Goal: Navigation & Orientation: Find specific page/section

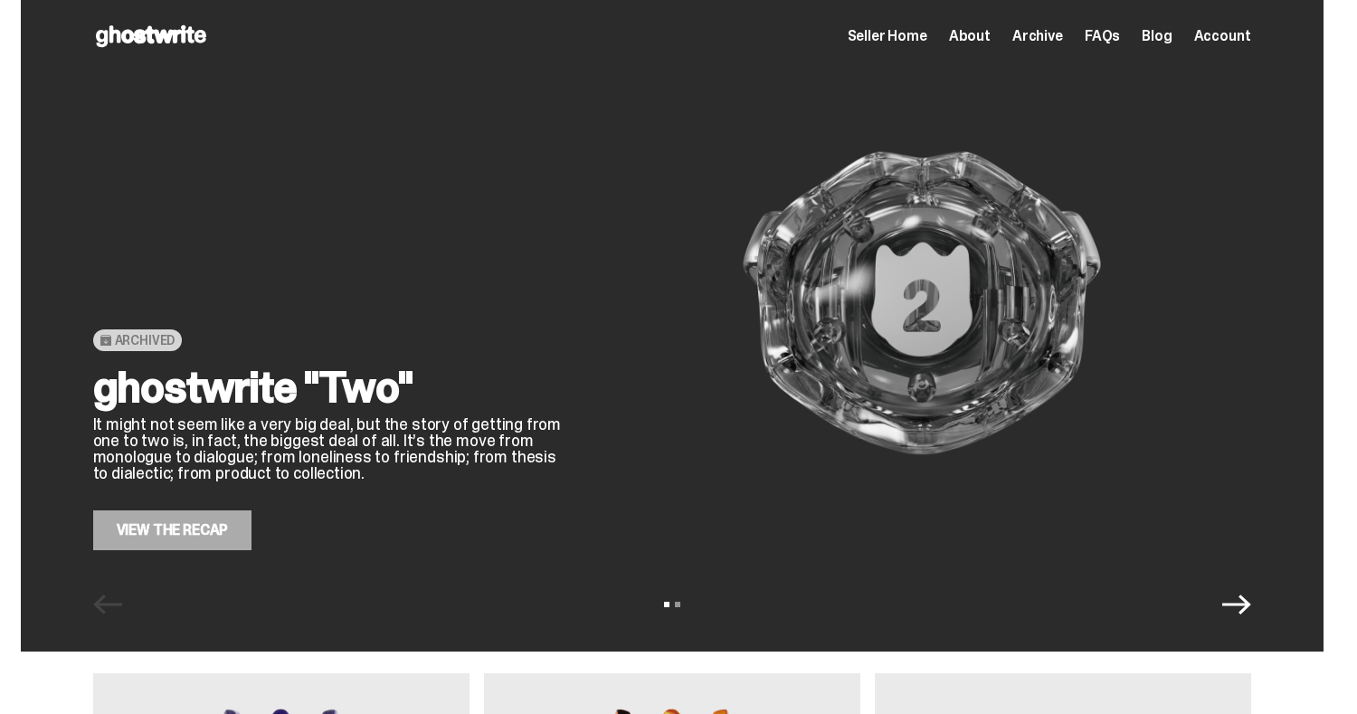
click at [338, 250] on div "Archived ghostwrite "Two" It might not seem like a very big deal, but the story…" at bounding box center [328, 303] width 470 height 494
click at [232, 518] on link "View the Recap" at bounding box center [172, 530] width 159 height 40
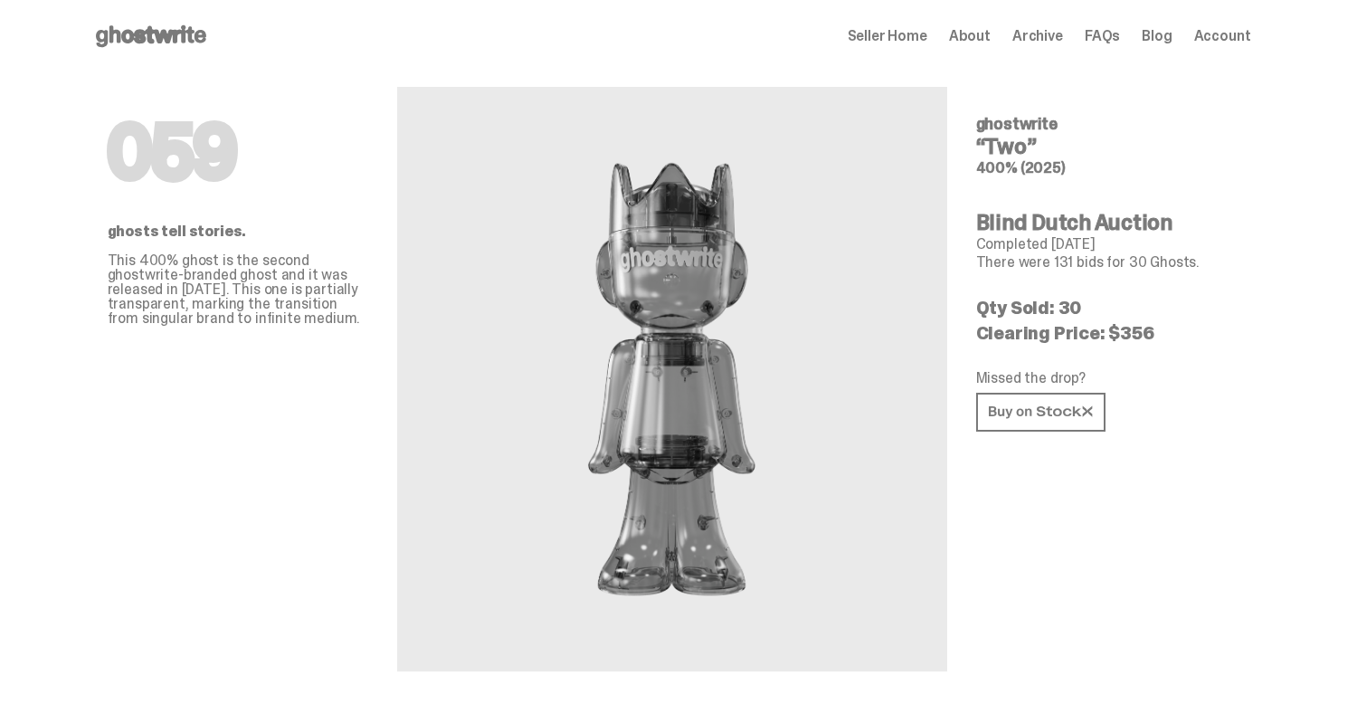
click at [1051, 39] on span "Archive" at bounding box center [1037, 36] width 51 height 14
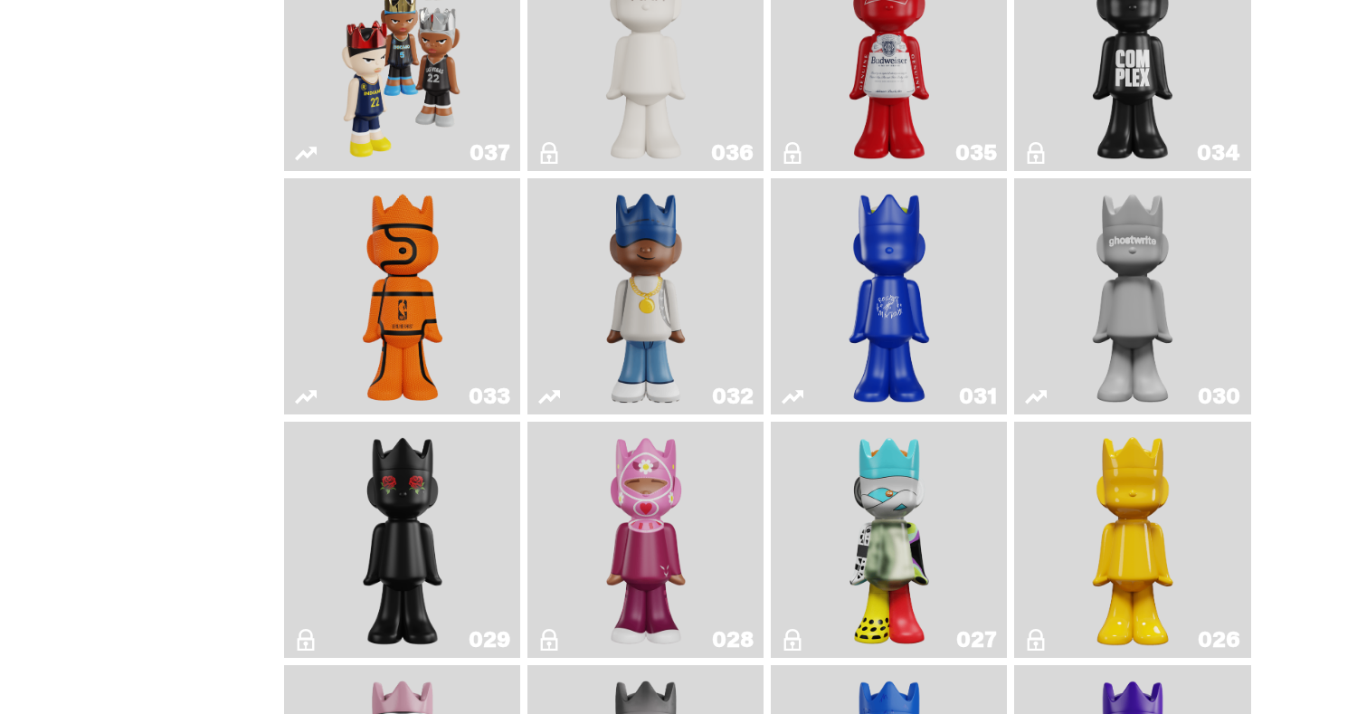
scroll to position [1667, 0]
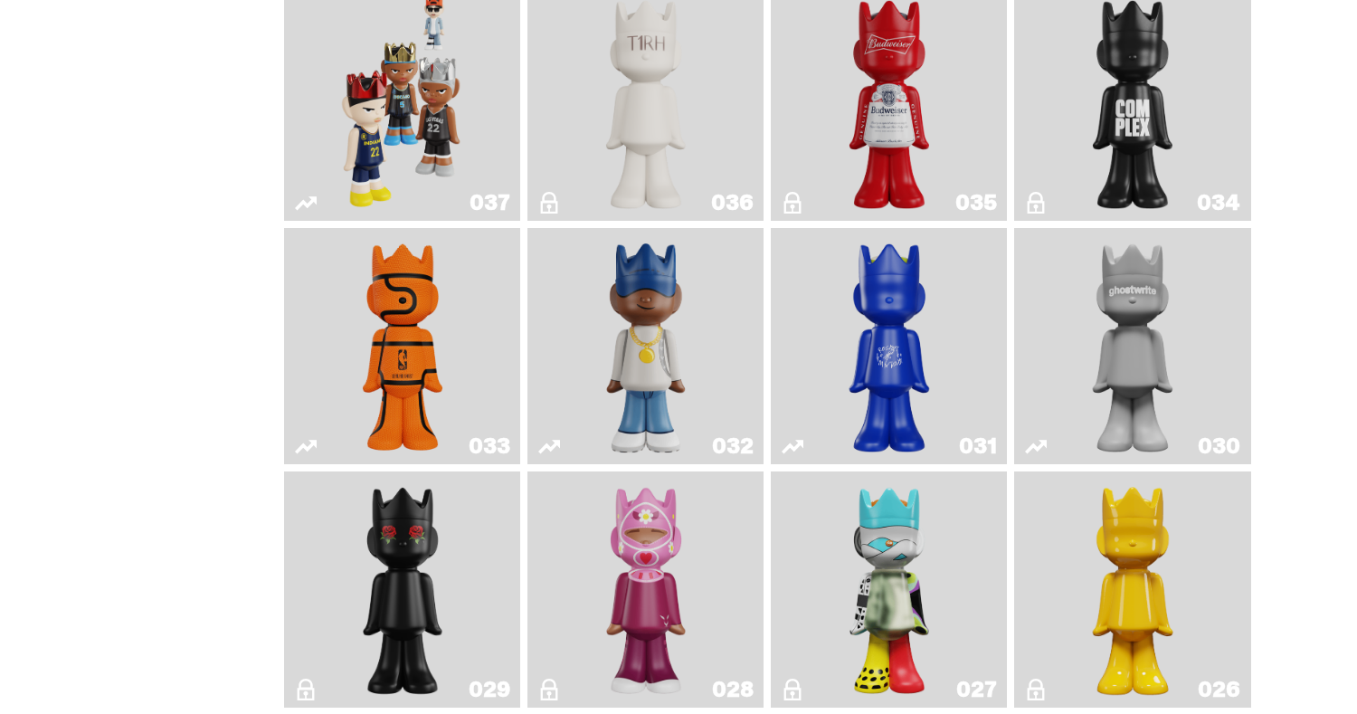
click at [1094, 307] on img "One" at bounding box center [1132, 346] width 125 height 222
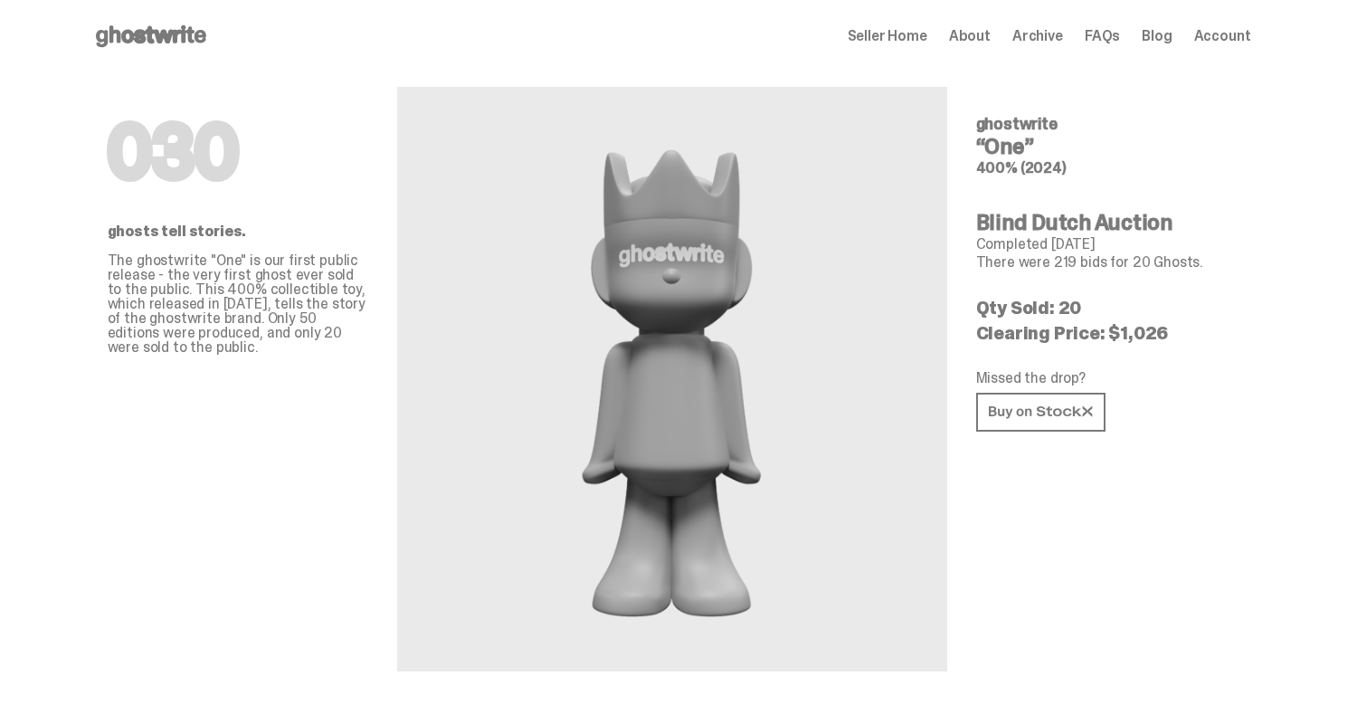
scroll to position [11, 0]
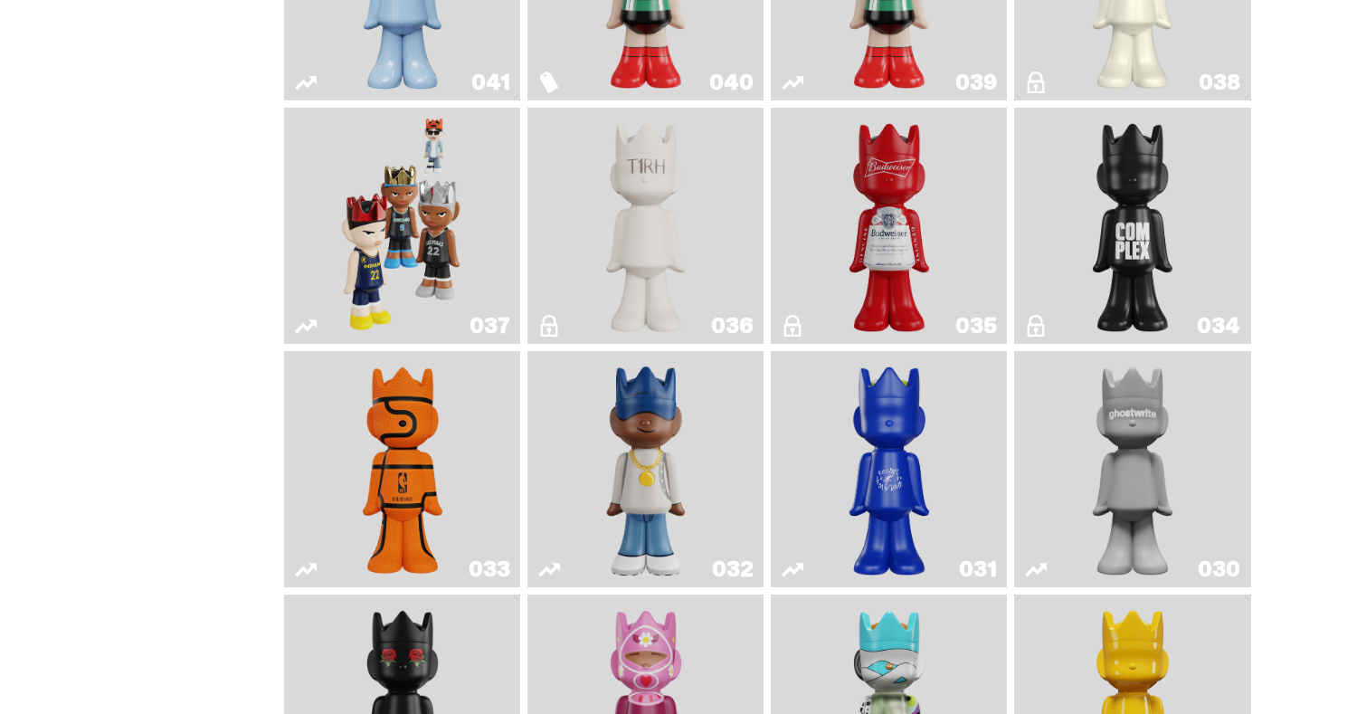
scroll to position [1530, 0]
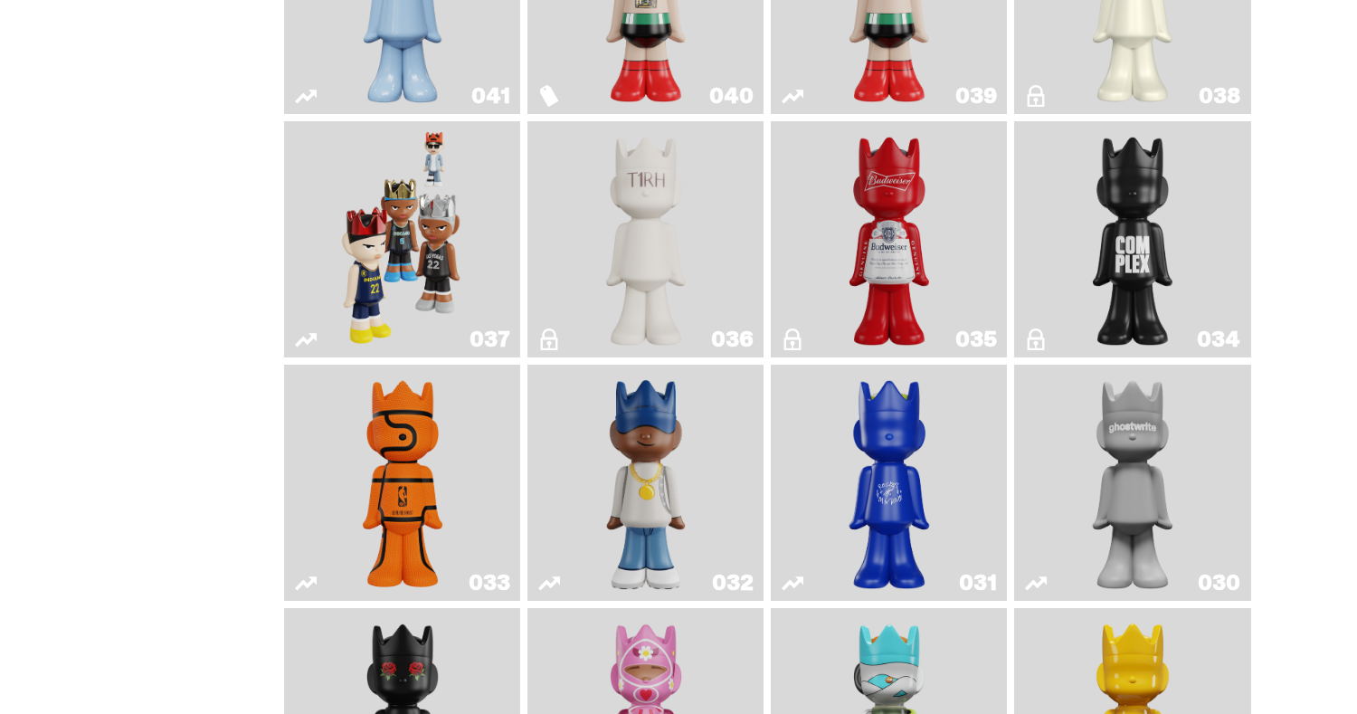
click at [893, 513] on img "Latte" at bounding box center [889, 483] width 125 height 222
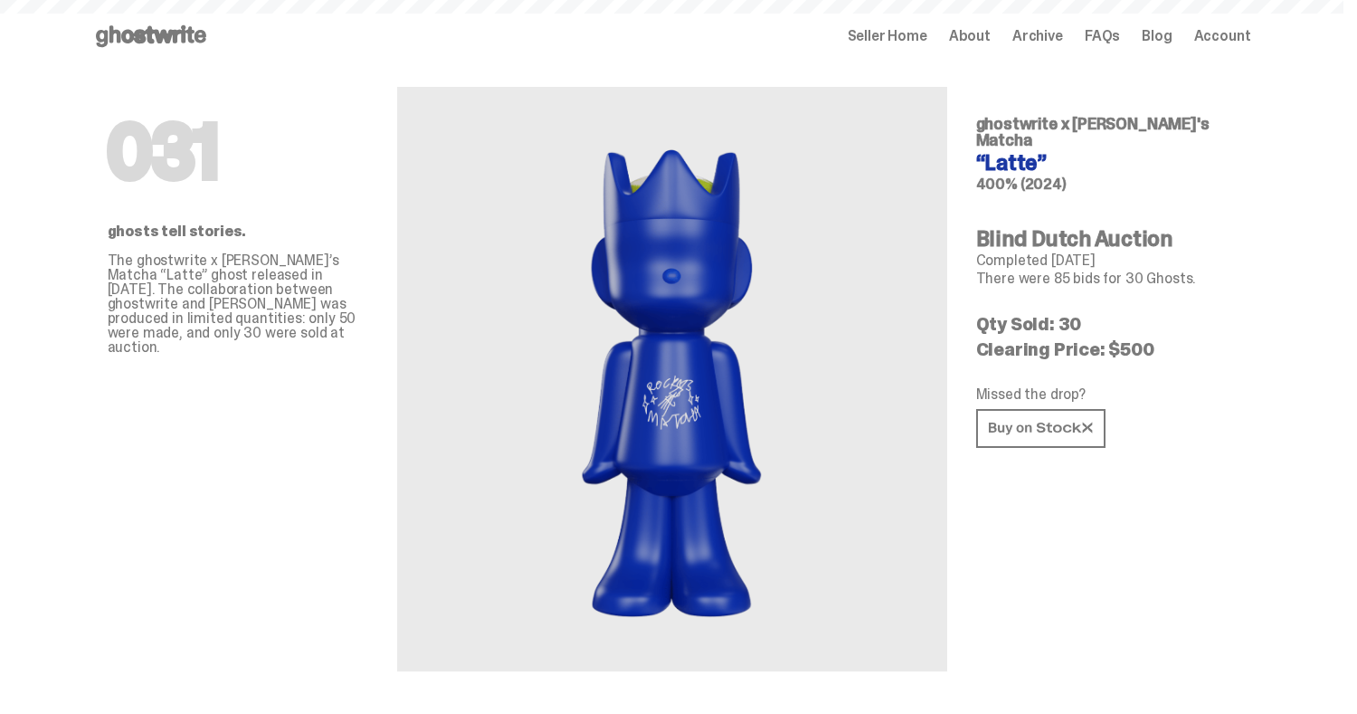
scroll to position [1530, 0]
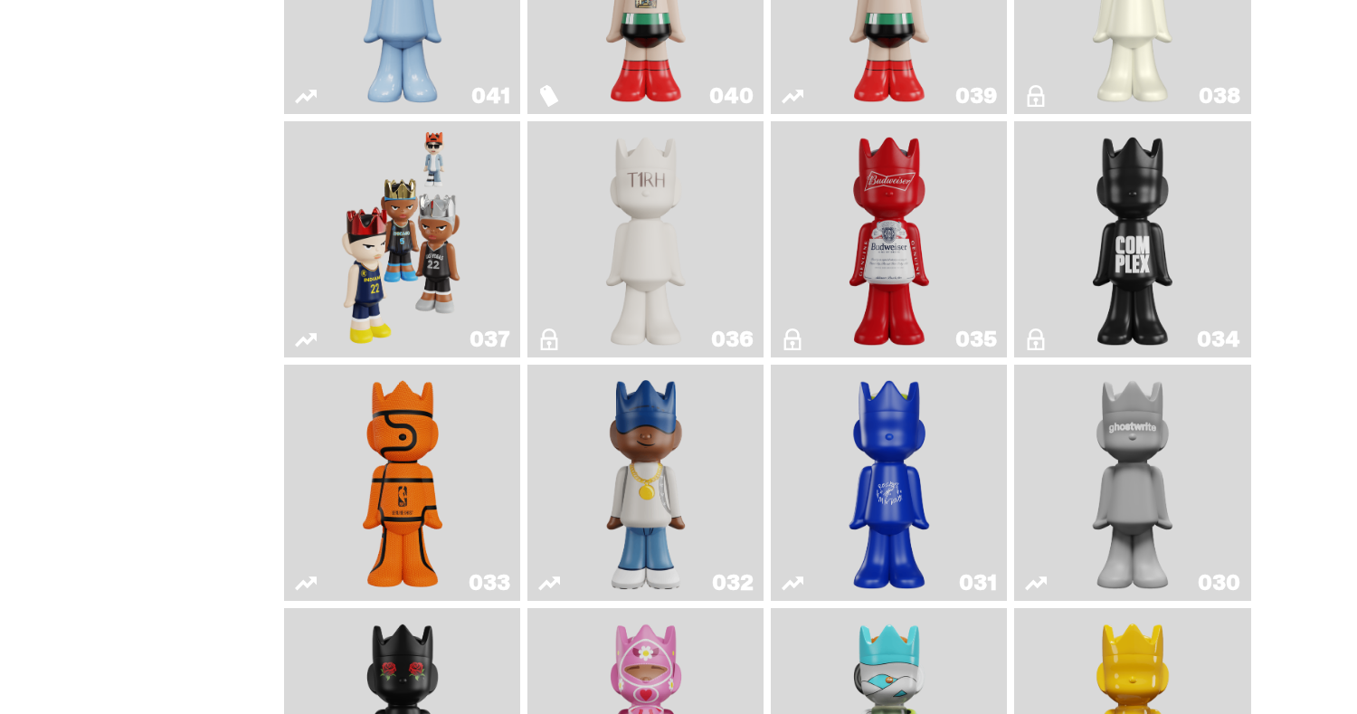
click at [402, 428] on img "Game Ball" at bounding box center [403, 483] width 96 height 222
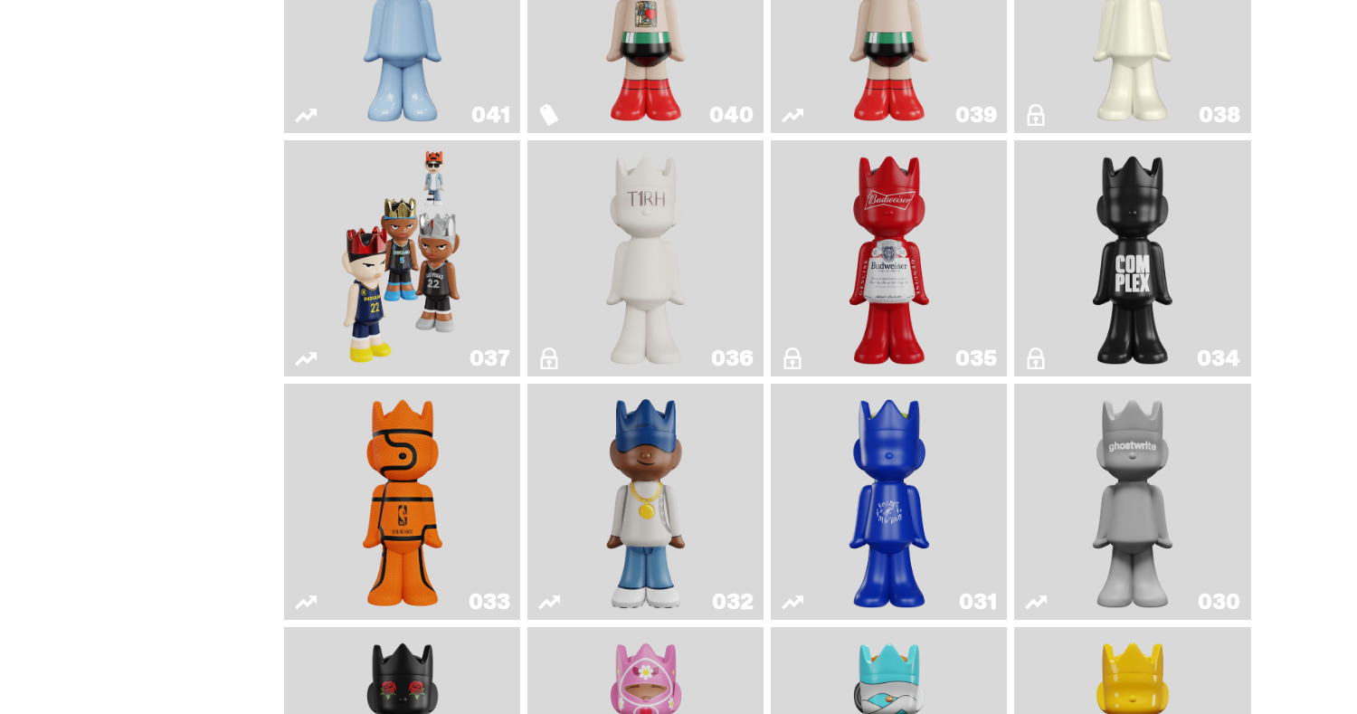
scroll to position [1466, 0]
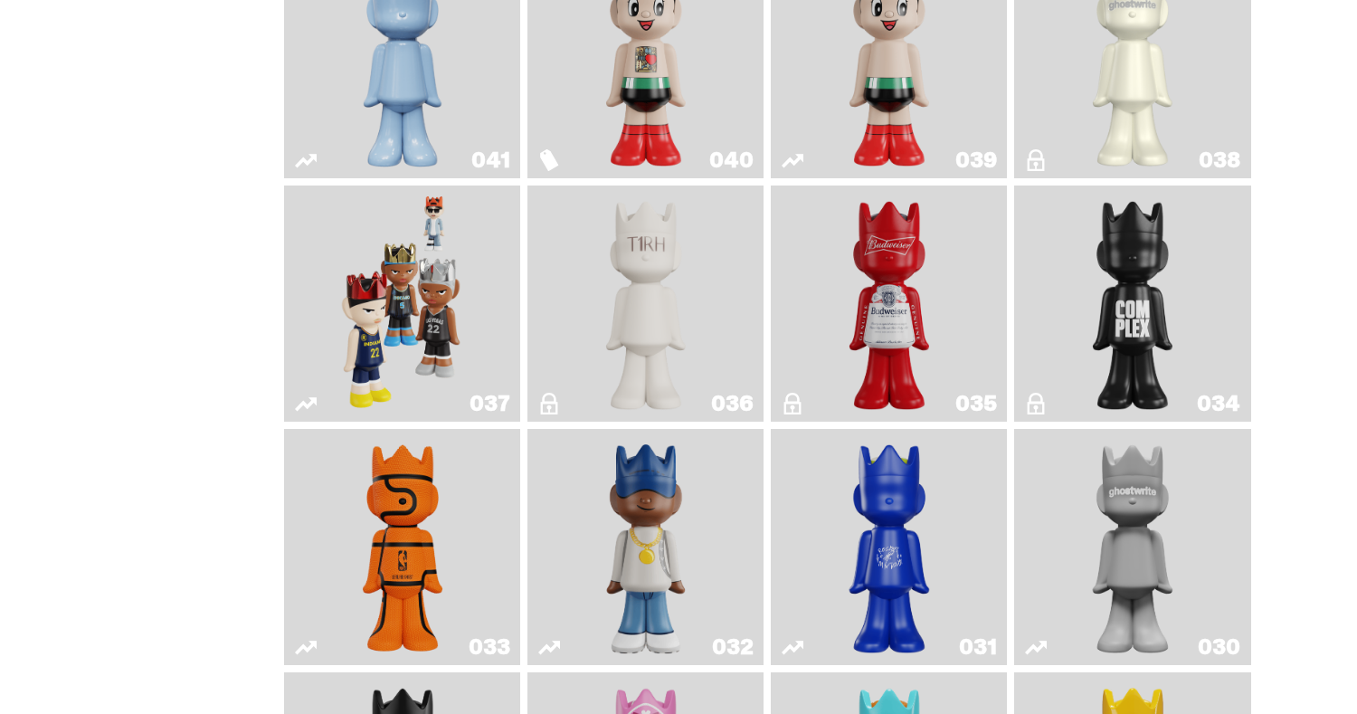
click at [642, 553] on img "Swingman" at bounding box center [645, 547] width 125 height 222
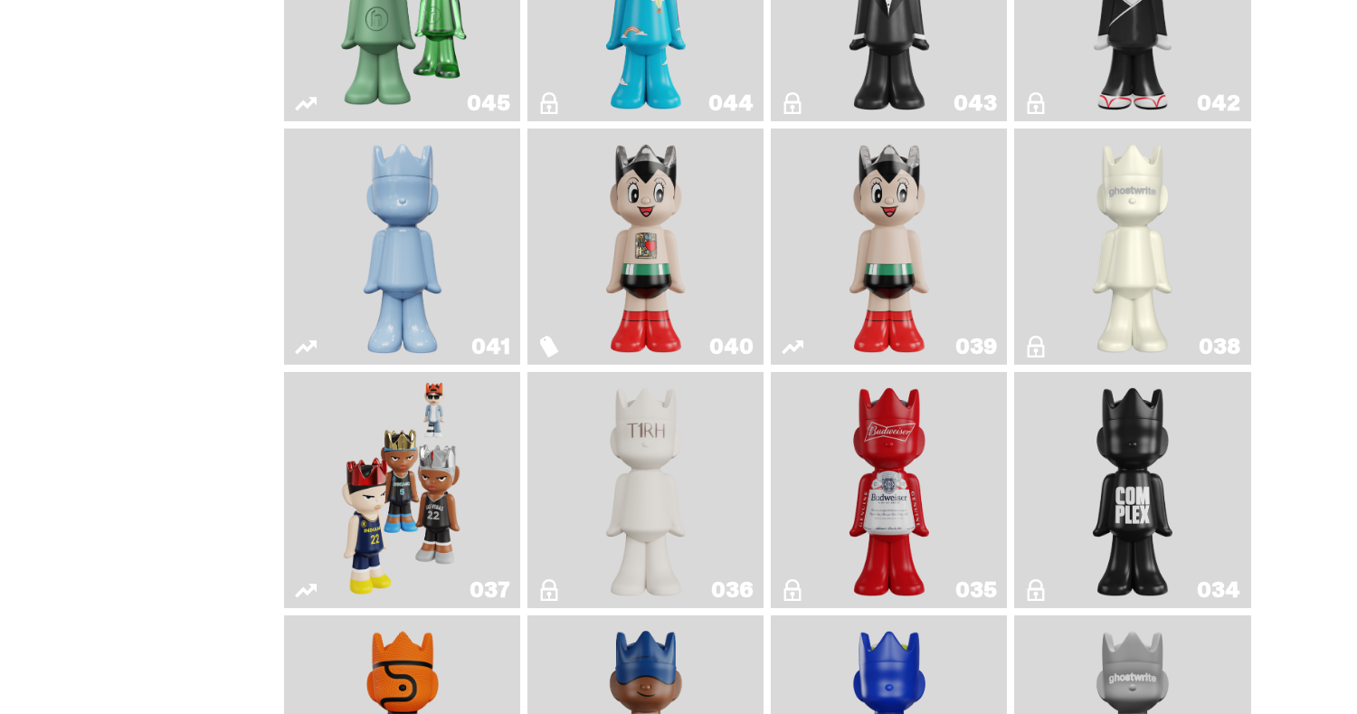
scroll to position [1259, 0]
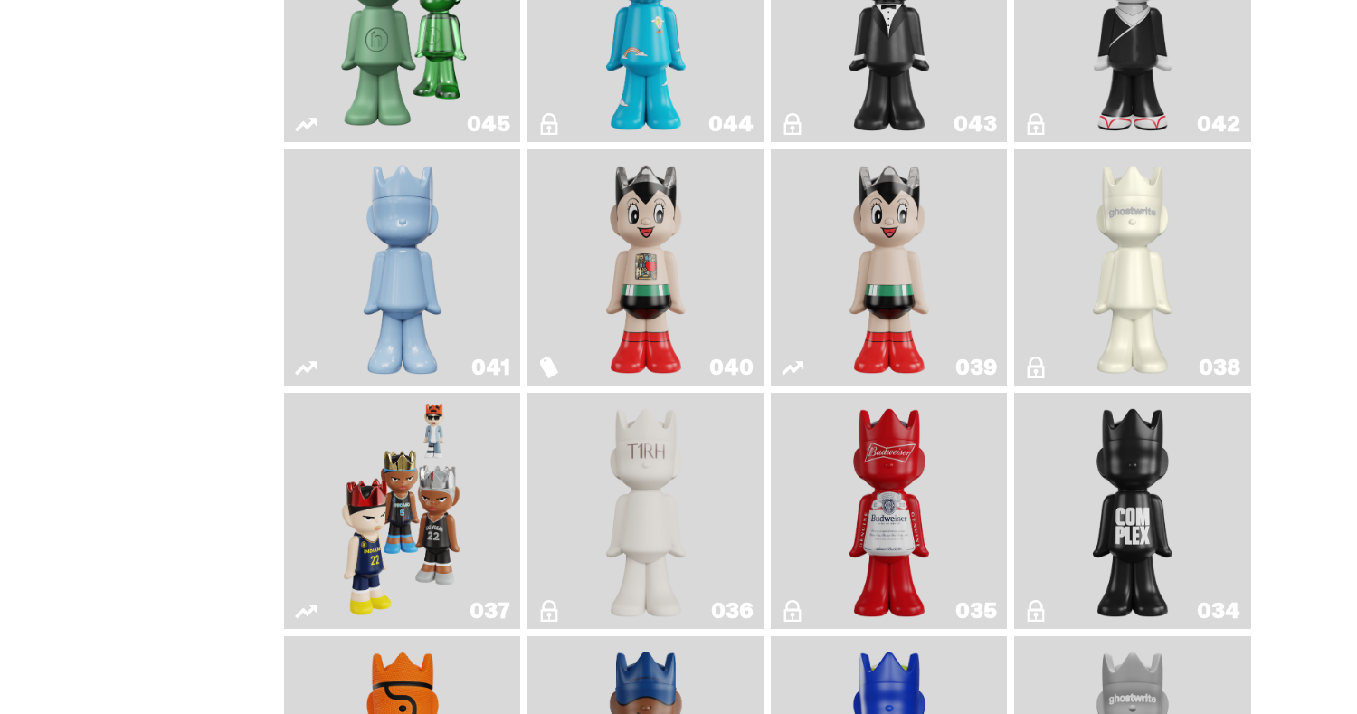
click at [503, 309] on link "041" at bounding box center [402, 267] width 214 height 222
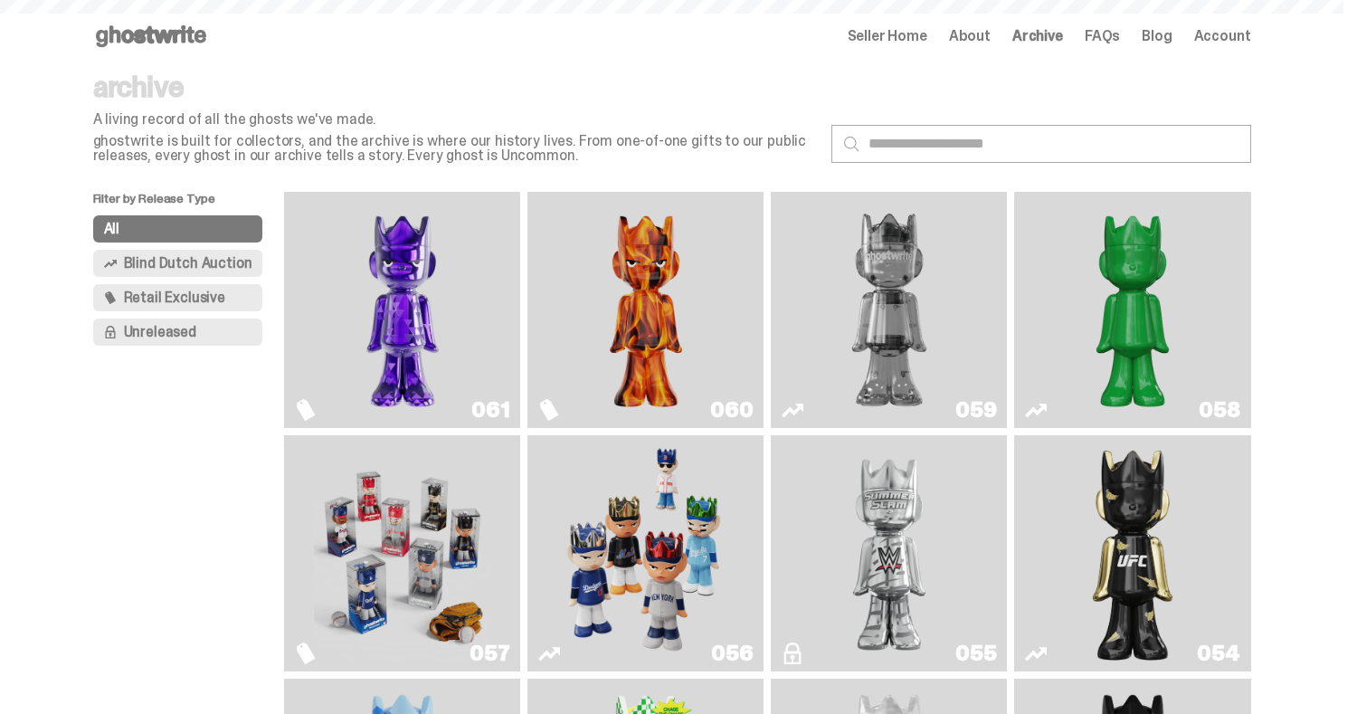
scroll to position [1259, 0]
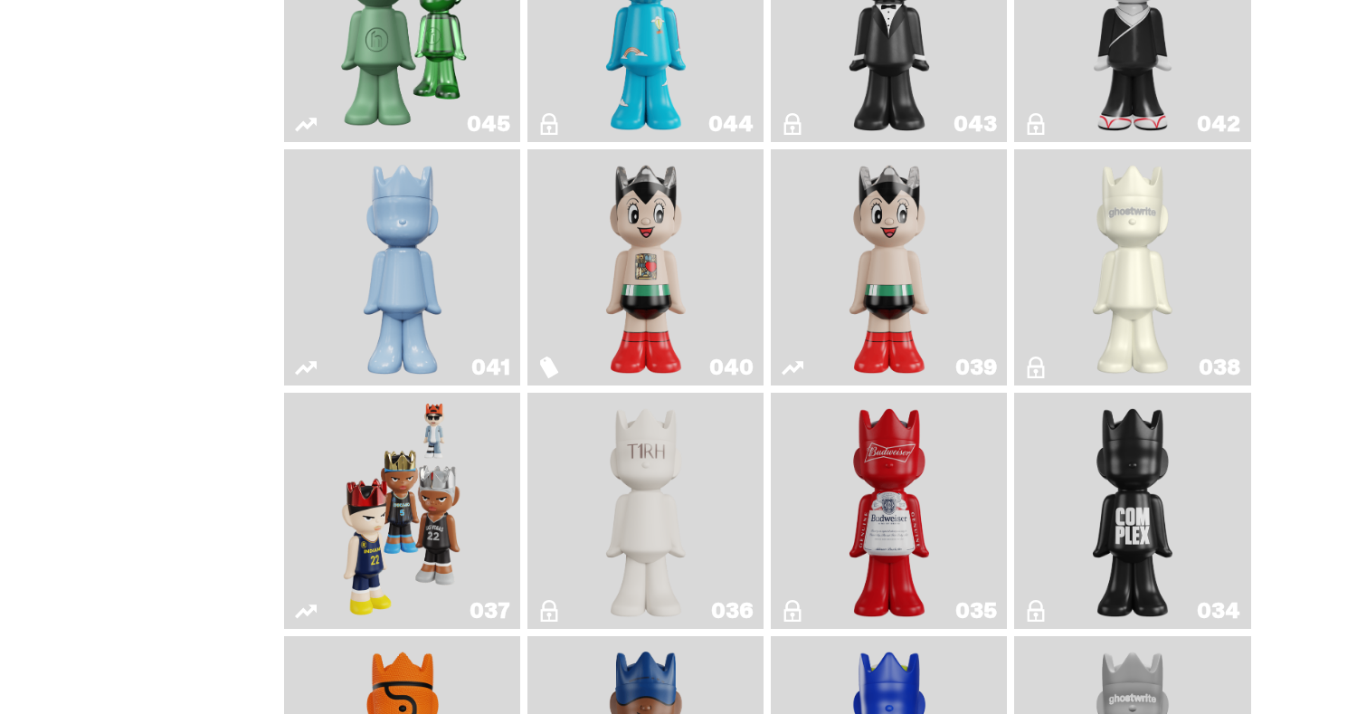
click at [1043, 289] on link "038" at bounding box center [1132, 267] width 214 height 222
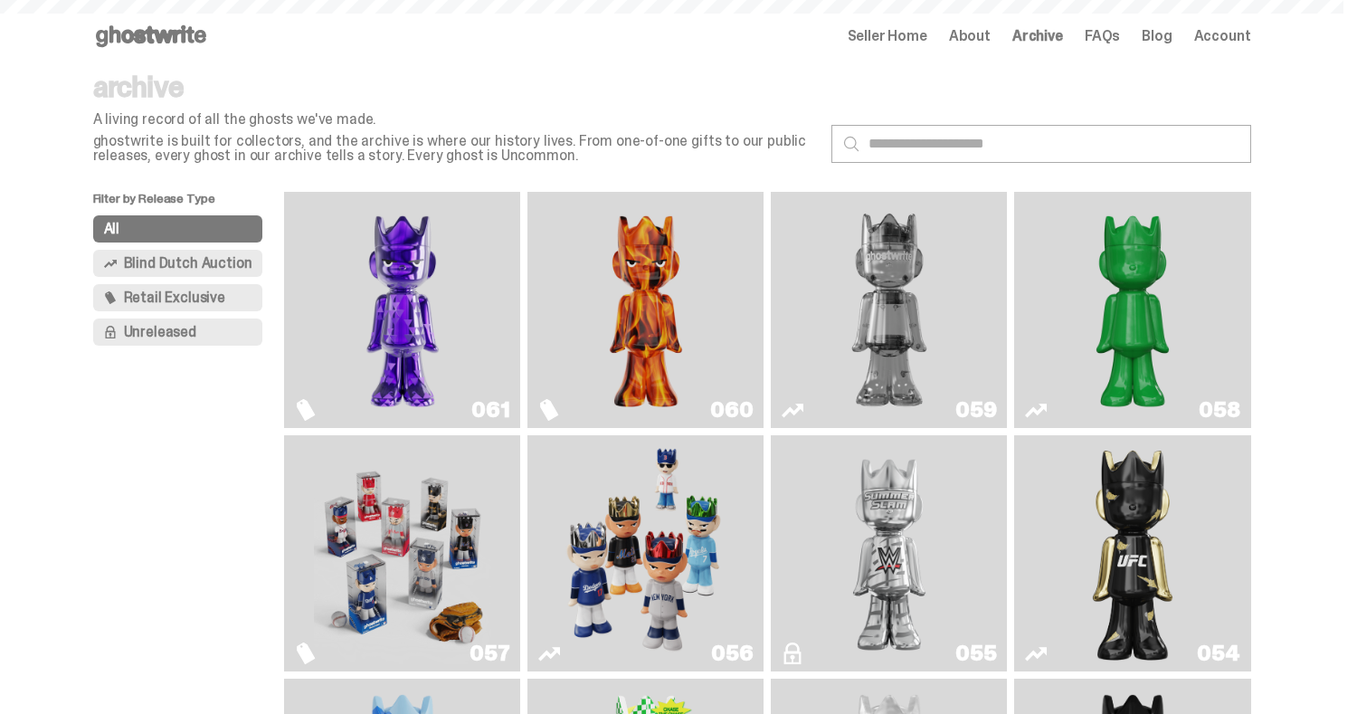
scroll to position [1259, 0]
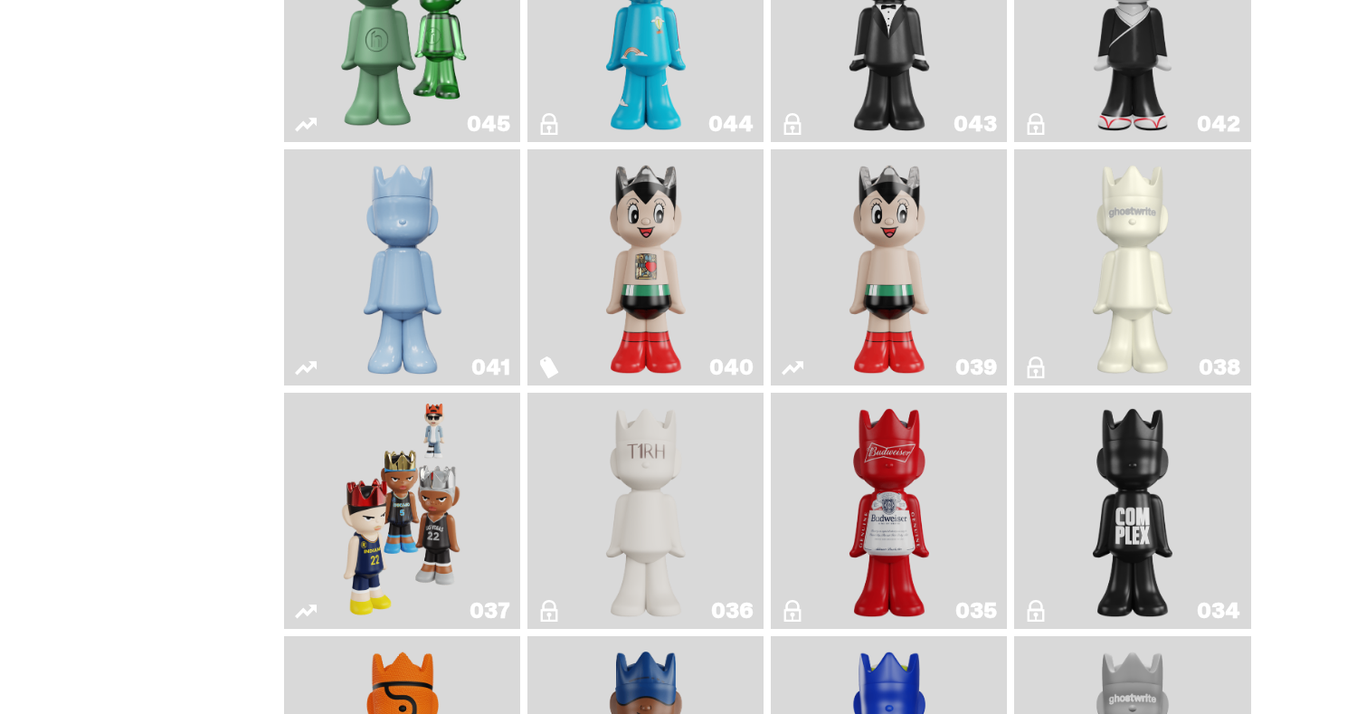
click at [476, 307] on link "041" at bounding box center [402, 267] width 214 height 222
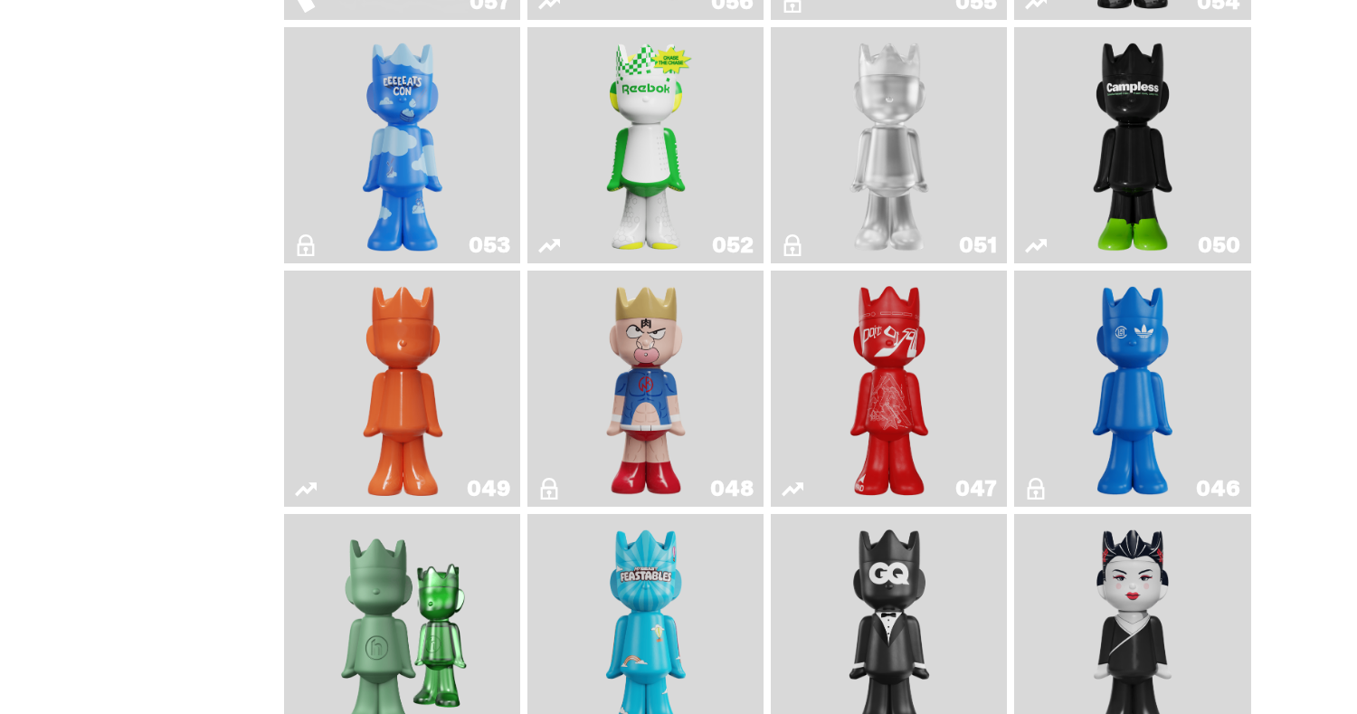
scroll to position [640, 0]
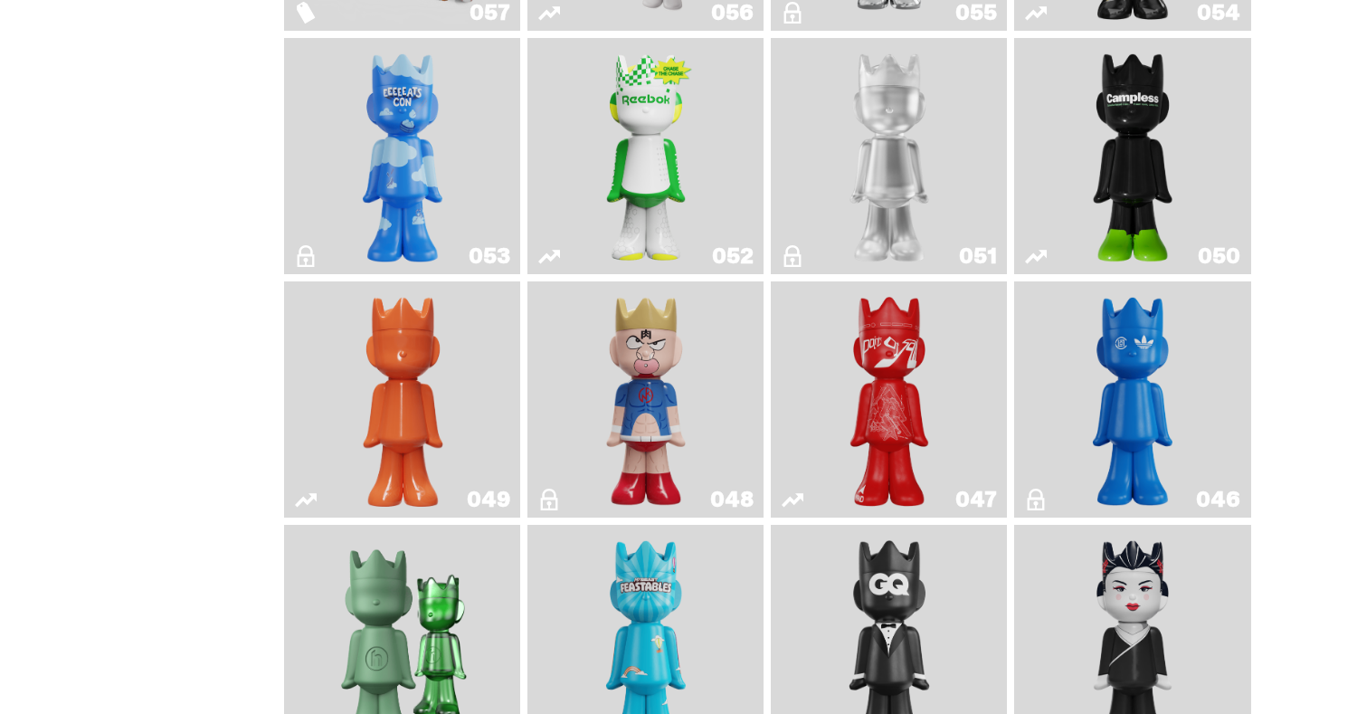
click at [946, 391] on link "047" at bounding box center [888, 400] width 214 height 222
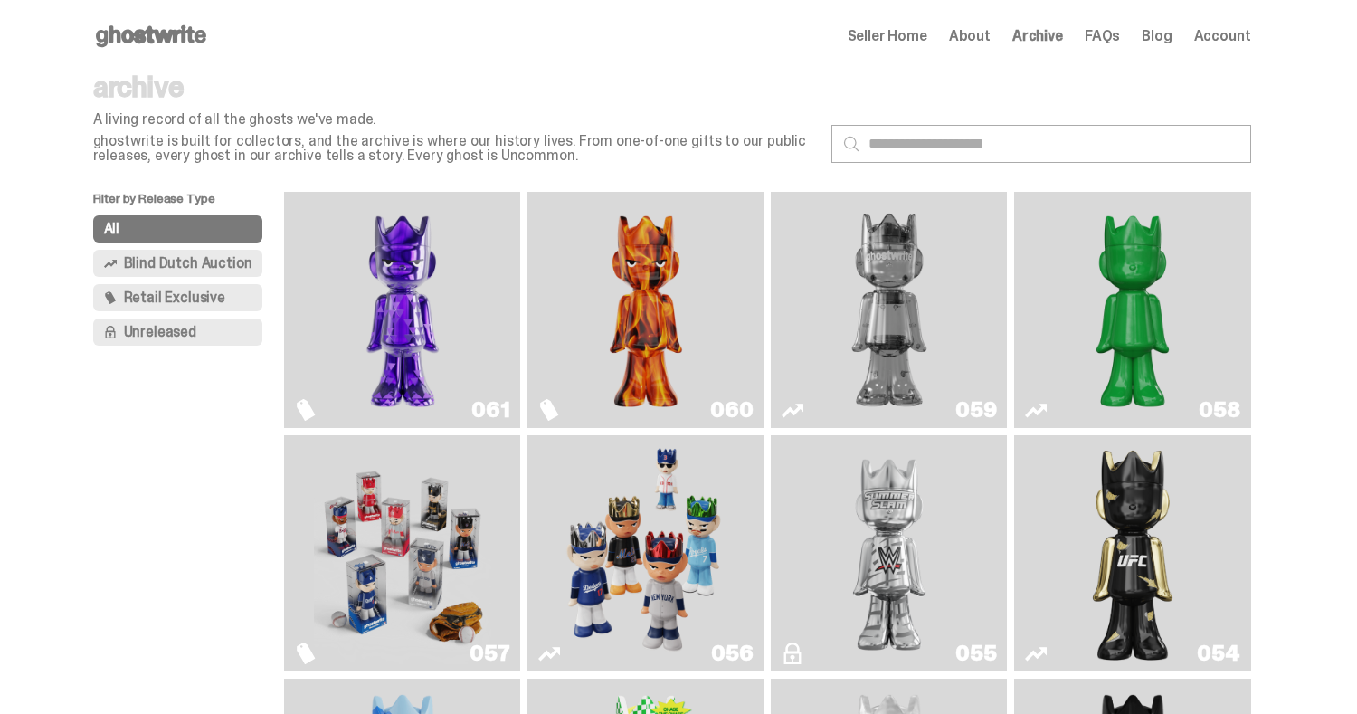
click at [829, 302] on img "Two" at bounding box center [888, 310] width 177 height 222
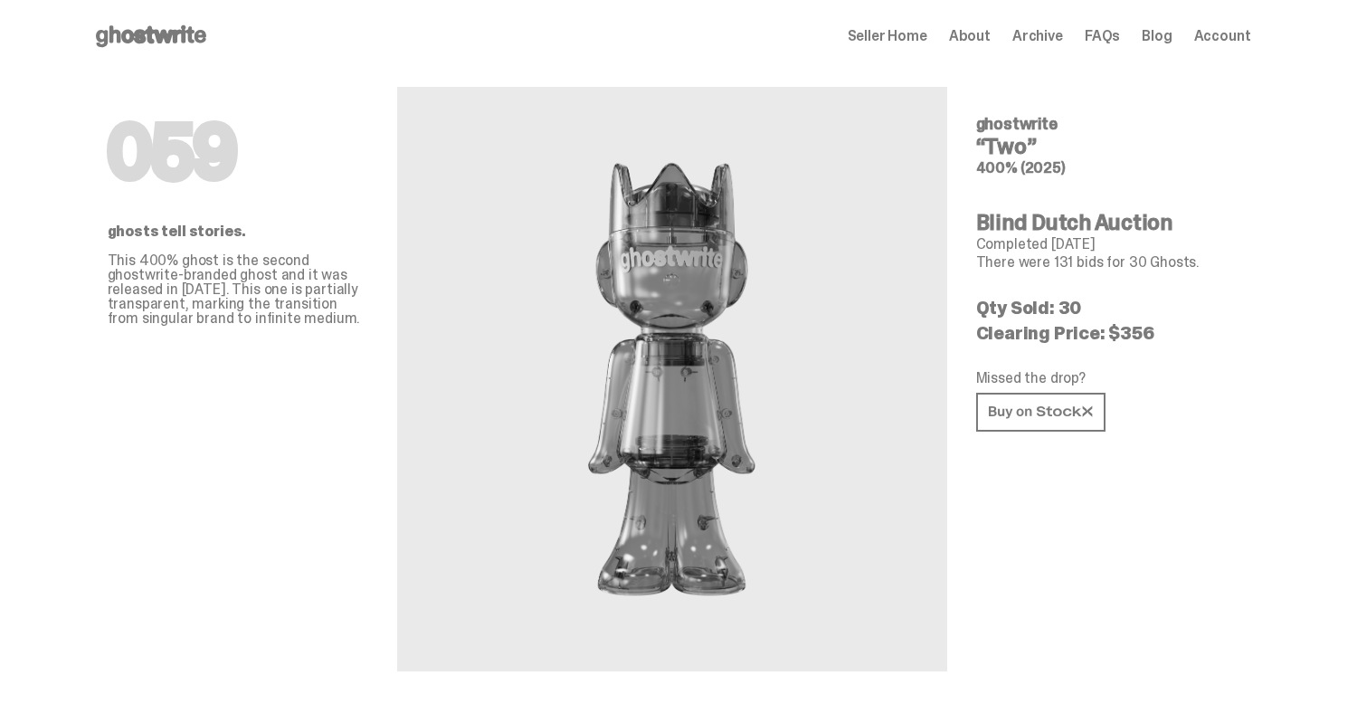
click at [927, 32] on span "Seller Home" at bounding box center [887, 36] width 80 height 14
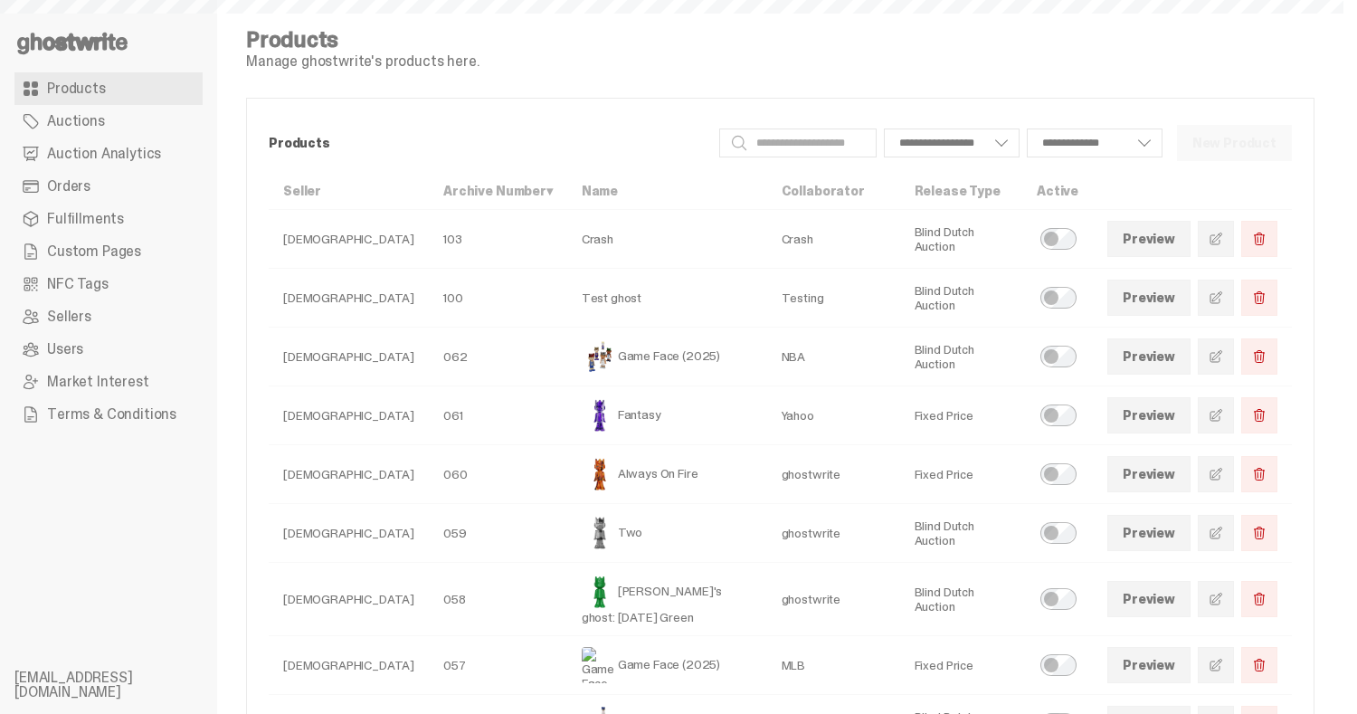
select select
